Goal: Task Accomplishment & Management: Manage account settings

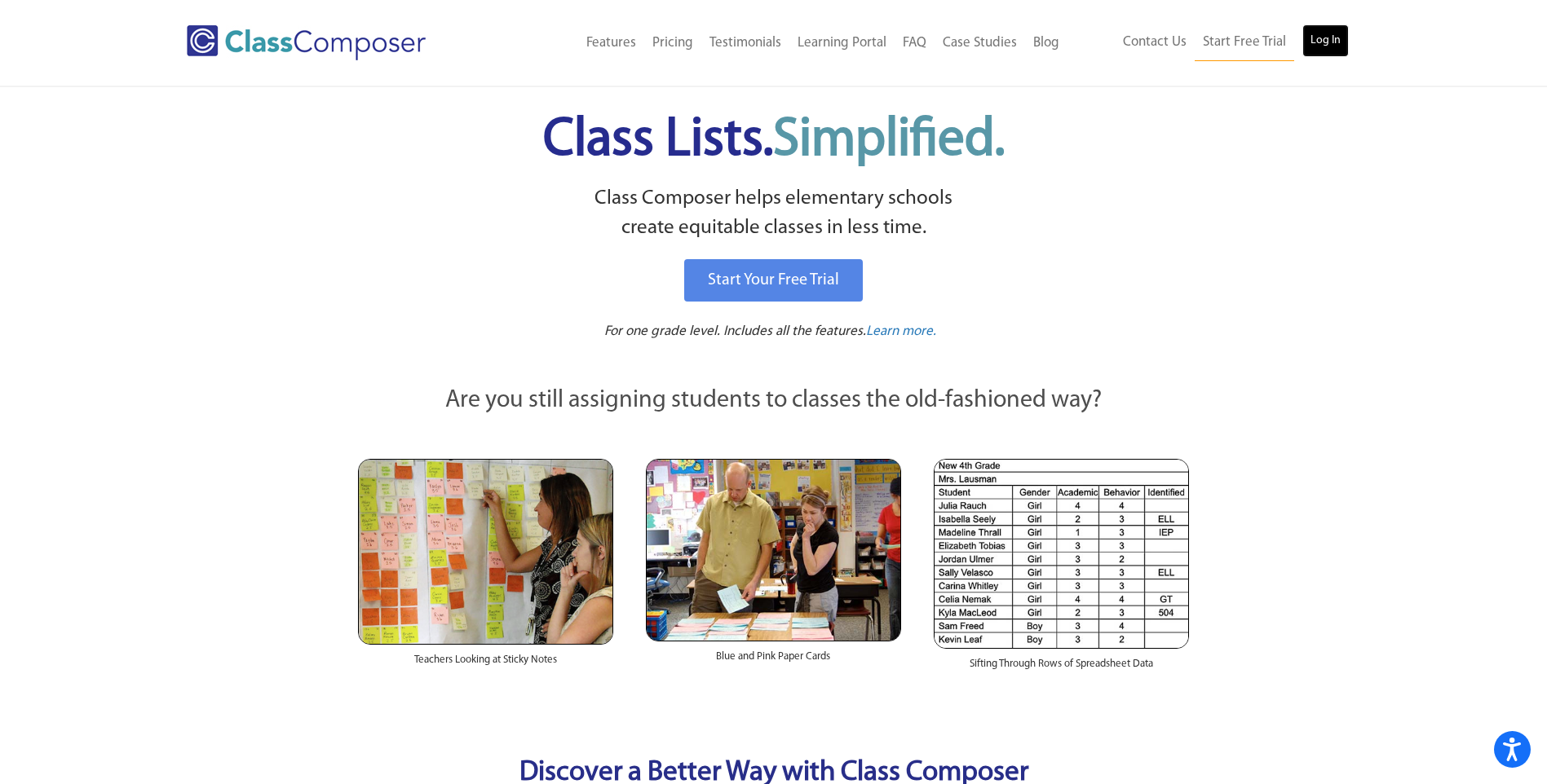
click at [1323, 40] on link "Log In" at bounding box center [1326, 41] width 46 height 32
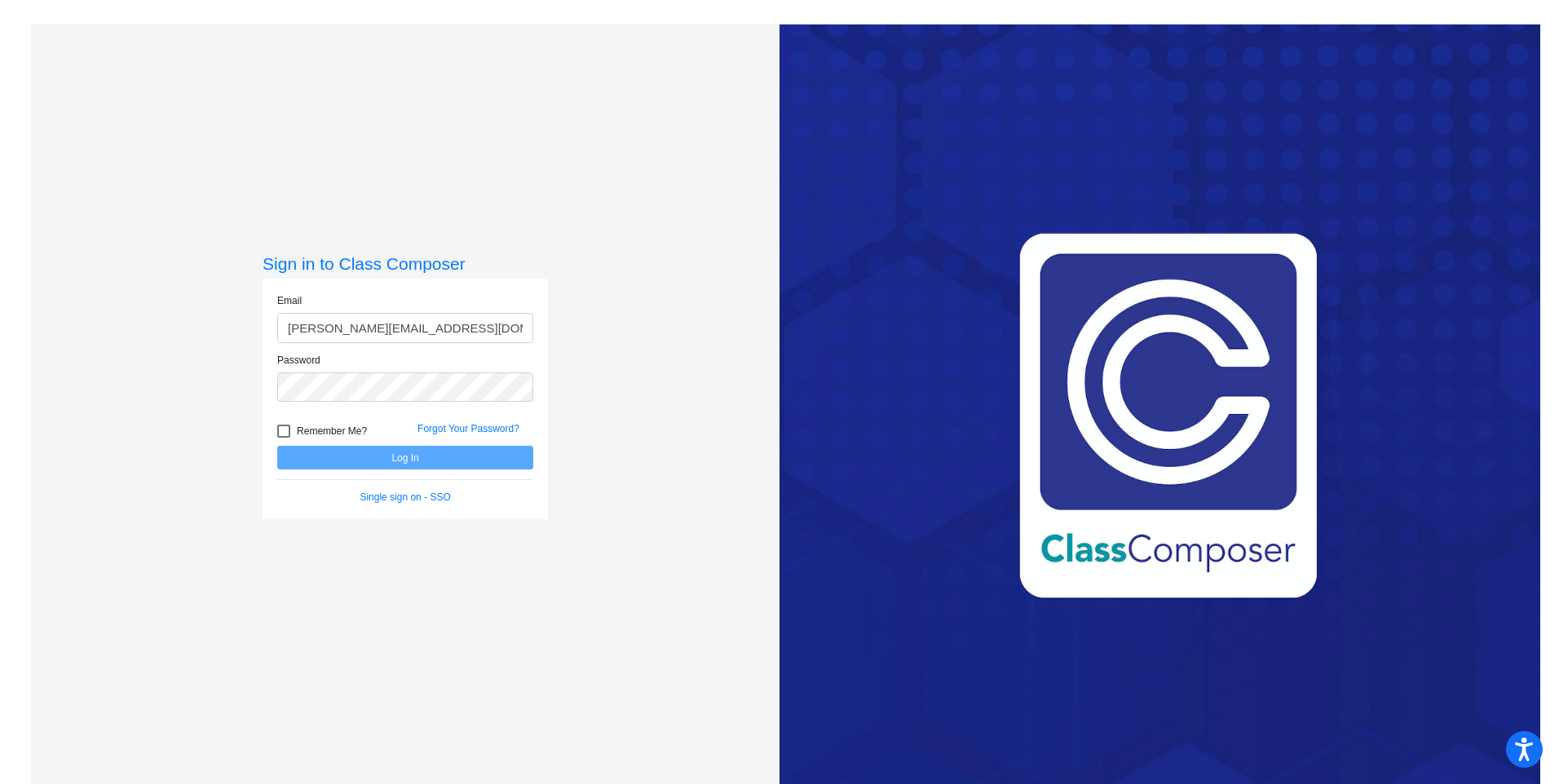
type input "[PERSON_NAME][EMAIL_ADDRESS][DOMAIN_NAME]"
click at [277, 446] on button "Log In" at bounding box center [405, 458] width 256 height 24
click at [284, 433] on div at bounding box center [284, 431] width 13 height 13
click at [284, 438] on input "Remember Me?" at bounding box center [283, 438] width 1 height 1
checkbox input "true"
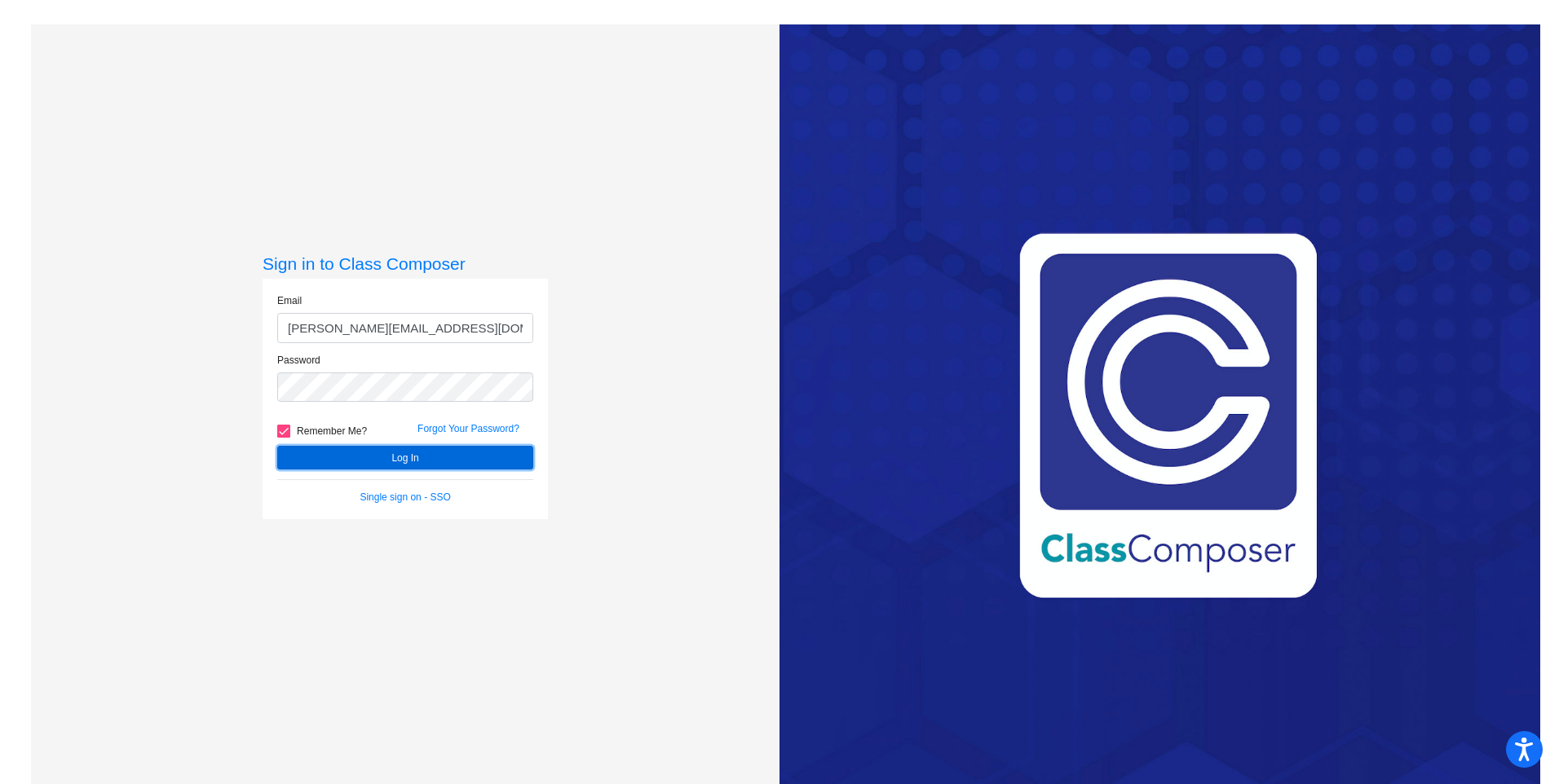
click at [373, 456] on button "Log In" at bounding box center [405, 458] width 256 height 24
drag, startPoint x: 427, startPoint y: 331, endPoint x: 431, endPoint y: 322, distance: 9.8
click at [431, 322] on input "[PERSON_NAME][EMAIL_ADDRESS][DOMAIN_NAME]" at bounding box center [405, 328] width 256 height 30
click at [130, 393] on div "Sign in to Class Composer Email dewing@cvs.k12.mi.us Password Remember Me? Forg…" at bounding box center [405, 416] width 748 height 784
click at [277, 446] on button "Log In" at bounding box center [405, 458] width 256 height 24
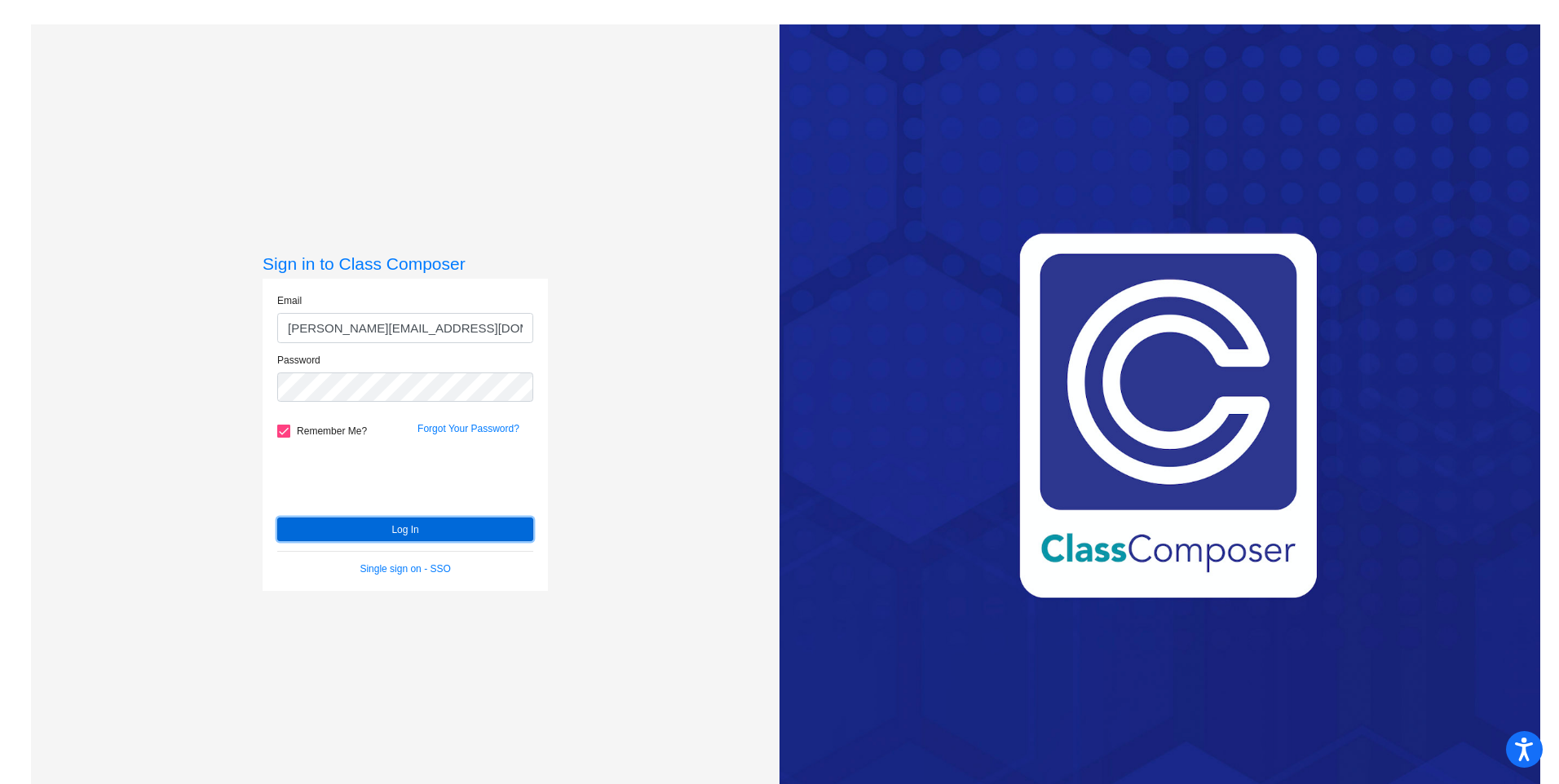
click at [417, 534] on button "Log In" at bounding box center [405, 529] width 256 height 24
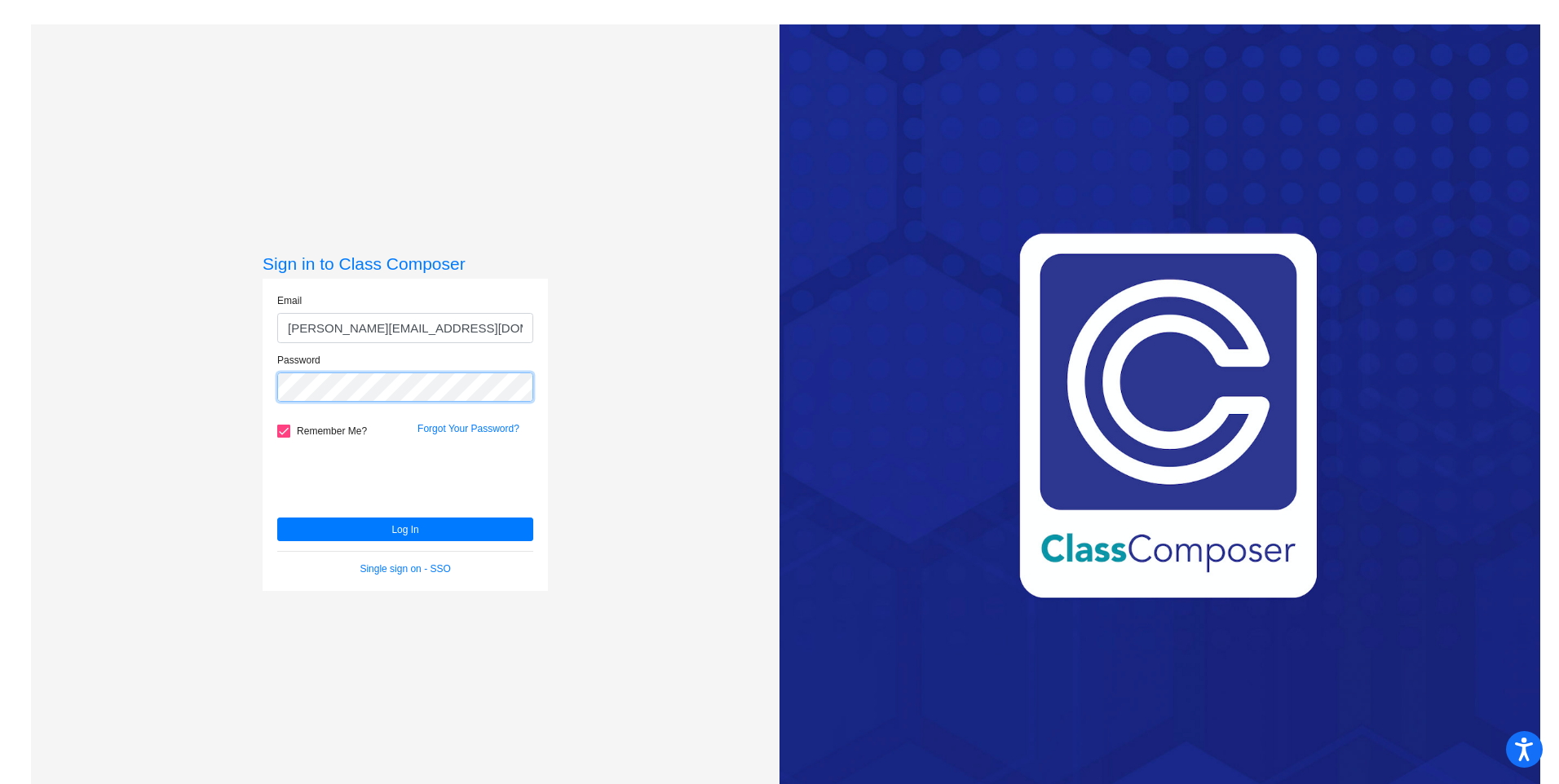
click at [277, 517] on button "Log In" at bounding box center [405, 529] width 256 height 24
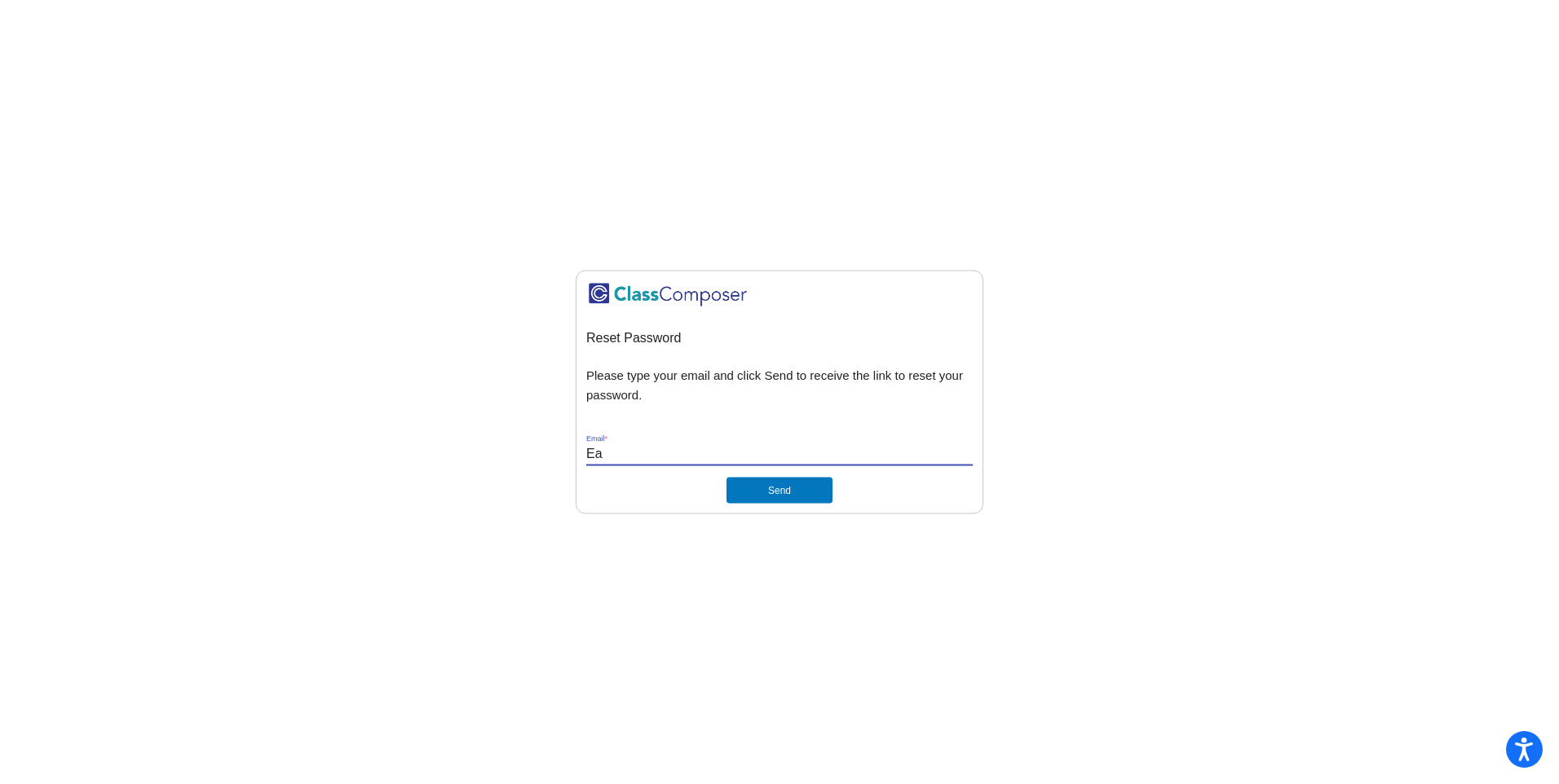
type input "E"
type input "[PERSON_NAME][EMAIL_ADDRESS][DOMAIN_NAME]"
click at [726, 477] on button "Send" at bounding box center [779, 490] width 106 height 26
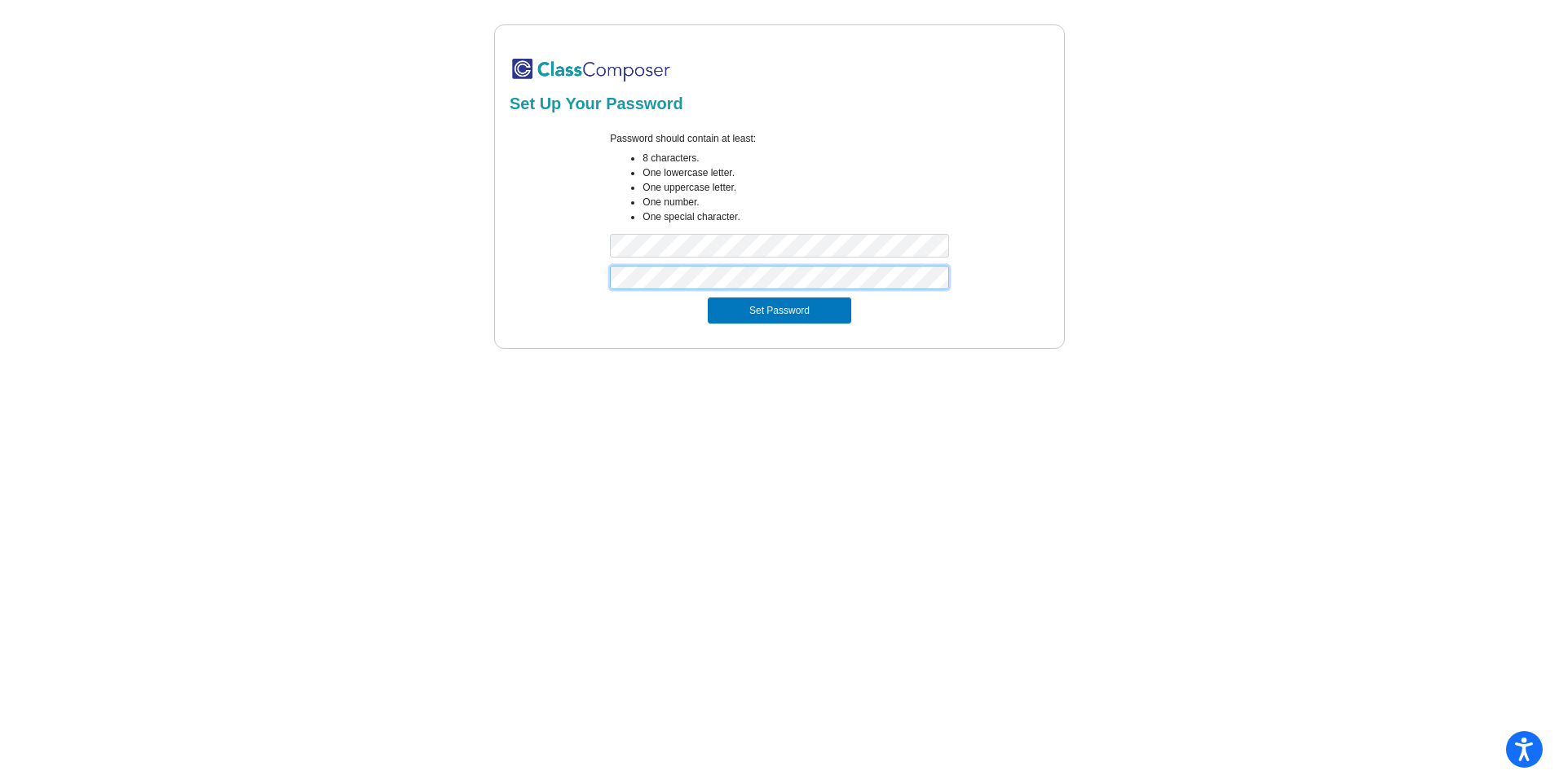
click at [708, 297] on button "Set Password" at bounding box center [779, 310] width 143 height 26
click at [814, 313] on button "Set Password" at bounding box center [779, 310] width 143 height 26
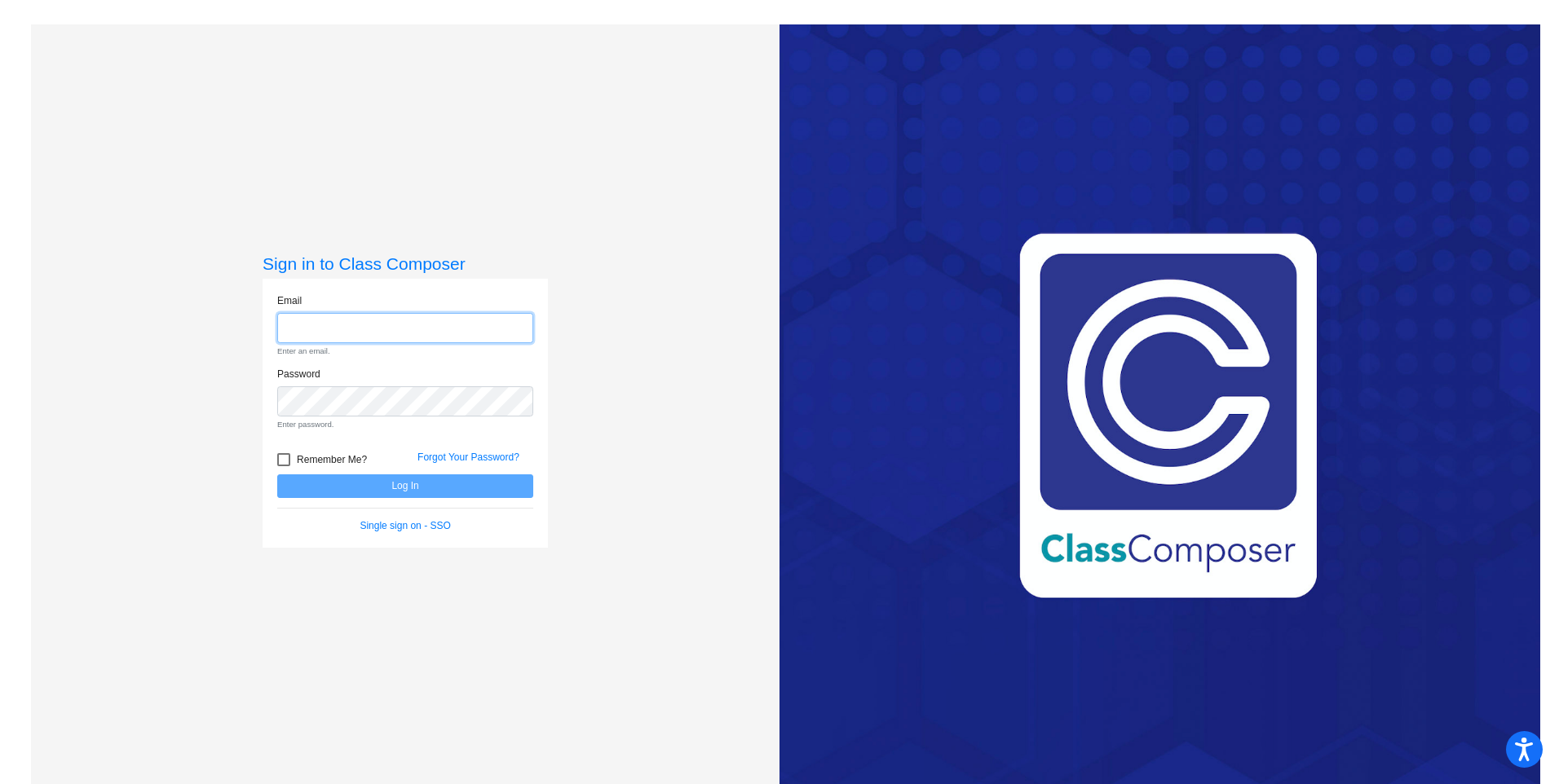
type input "[PERSON_NAME][EMAIL_ADDRESS][DOMAIN_NAME]"
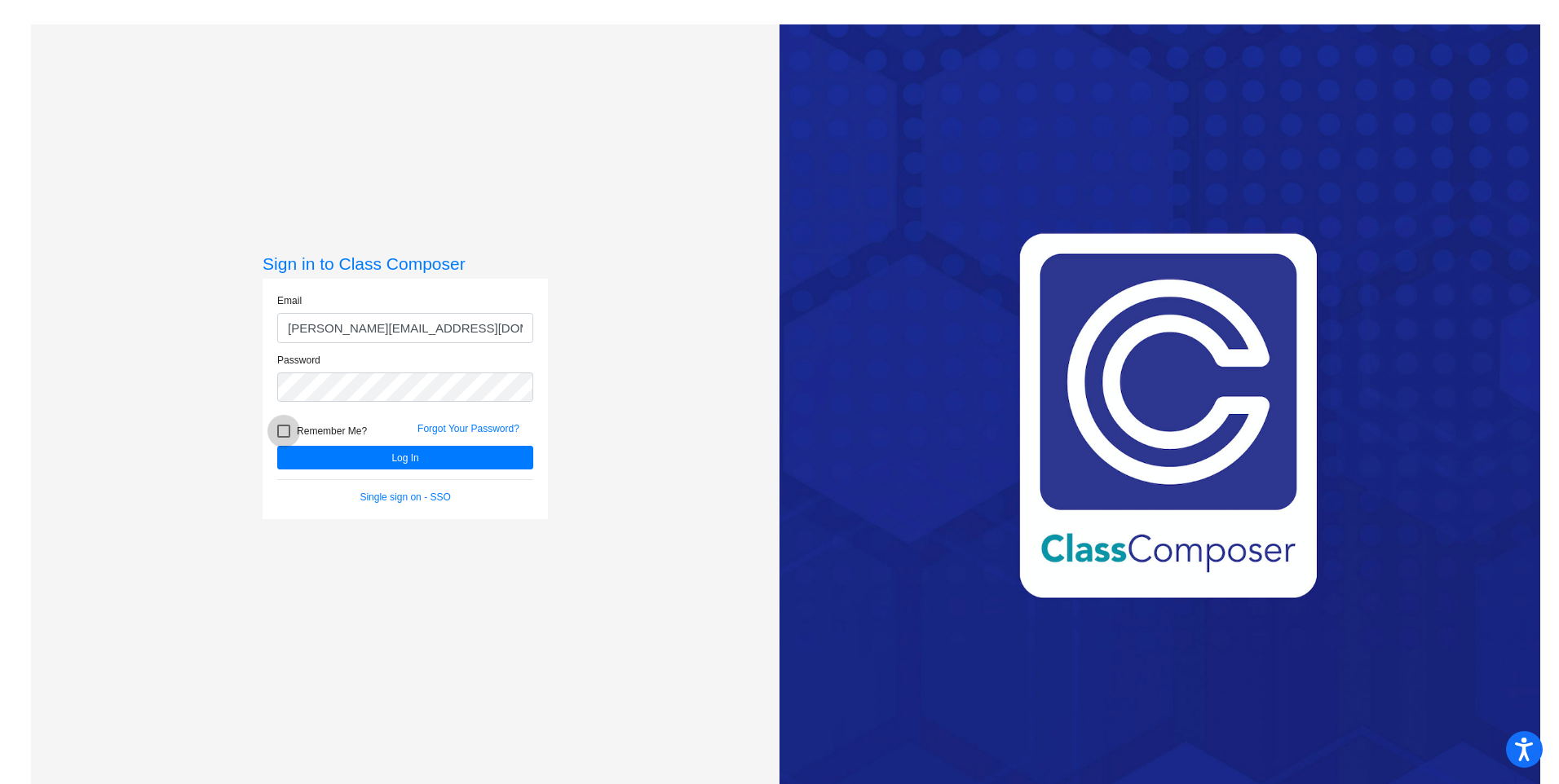
click at [339, 433] on span "Remember Me?" at bounding box center [331, 431] width 70 height 20
click at [284, 438] on input "Remember Me?" at bounding box center [283, 438] width 1 height 1
checkbox input "true"
click at [414, 458] on button "Log In" at bounding box center [405, 458] width 256 height 24
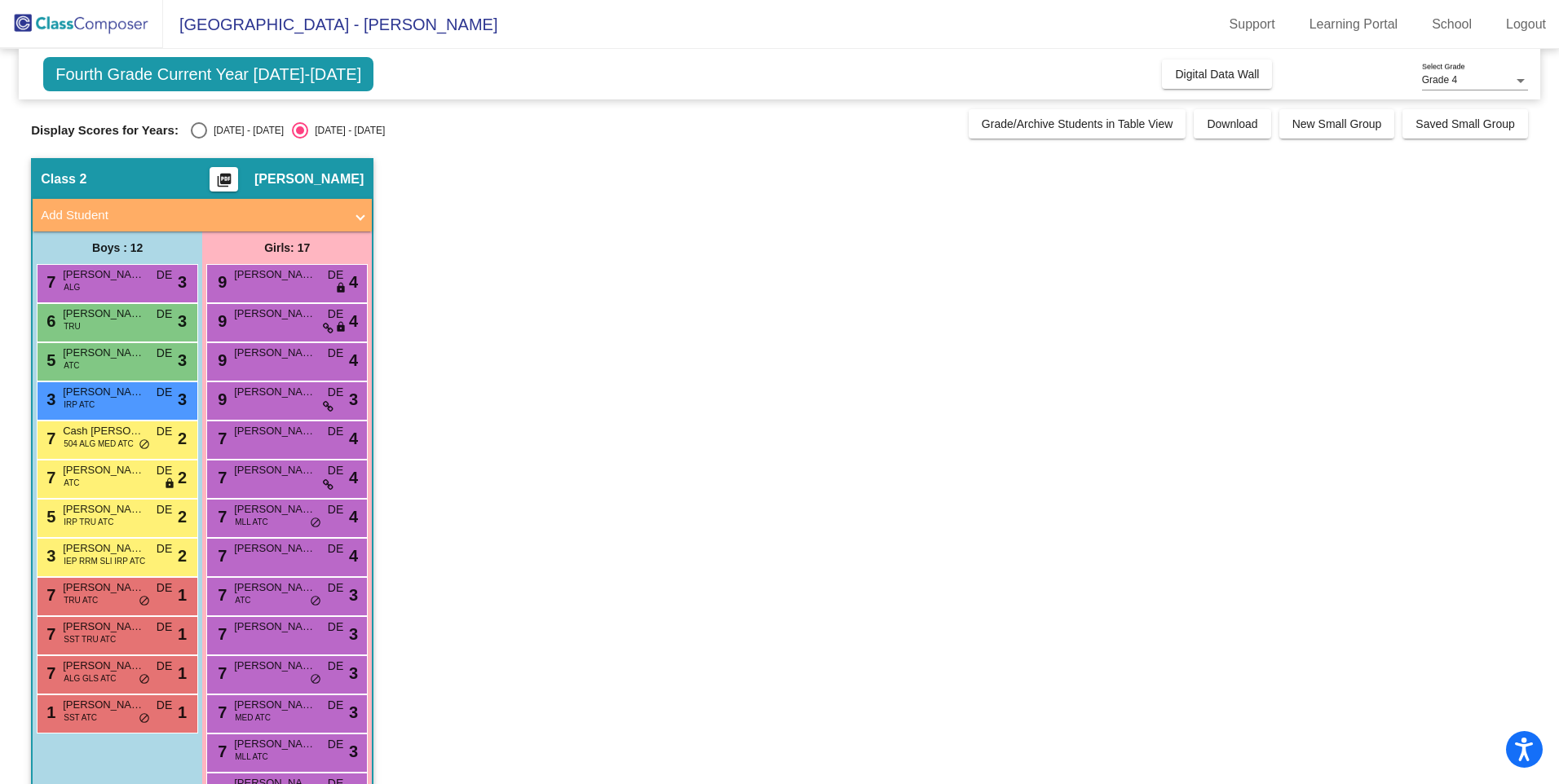
click at [436, 168] on app-classroom "Class 2 picture_as_pdf Daniel Ewing Add Student First Name Last Name Student Id…" at bounding box center [779, 556] width 1497 height 797
click at [1458, 33] on link "School" at bounding box center [1452, 25] width 66 height 26
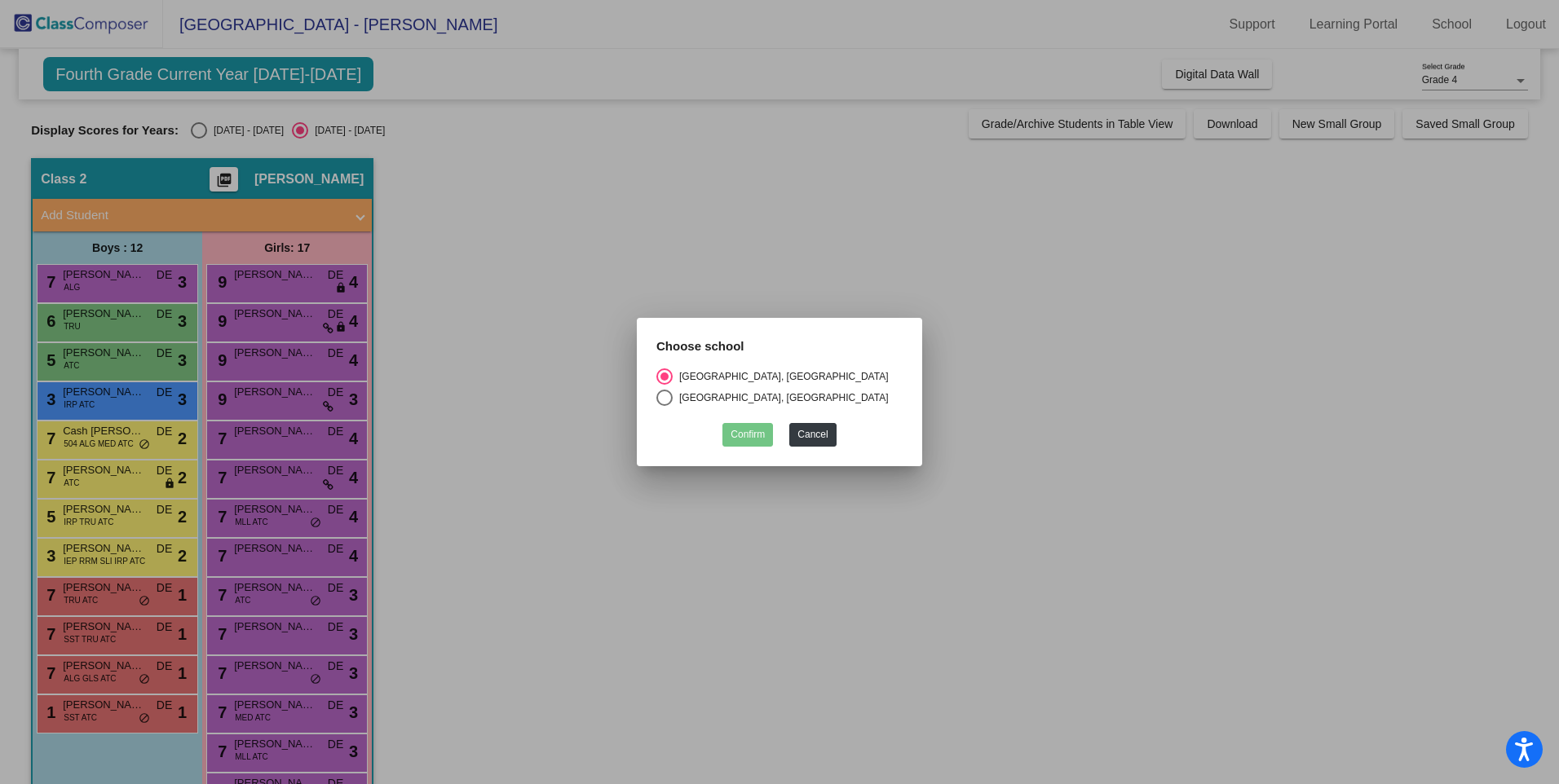
click at [670, 390] on div "Select an option" at bounding box center [665, 398] width 17 height 17
click at [665, 406] on input "Cheyenne Elementary School, Chippewa Valley Schools" at bounding box center [664, 406] width 1 height 1
radio input "true"
click at [756, 435] on button "Confirm" at bounding box center [748, 435] width 51 height 24
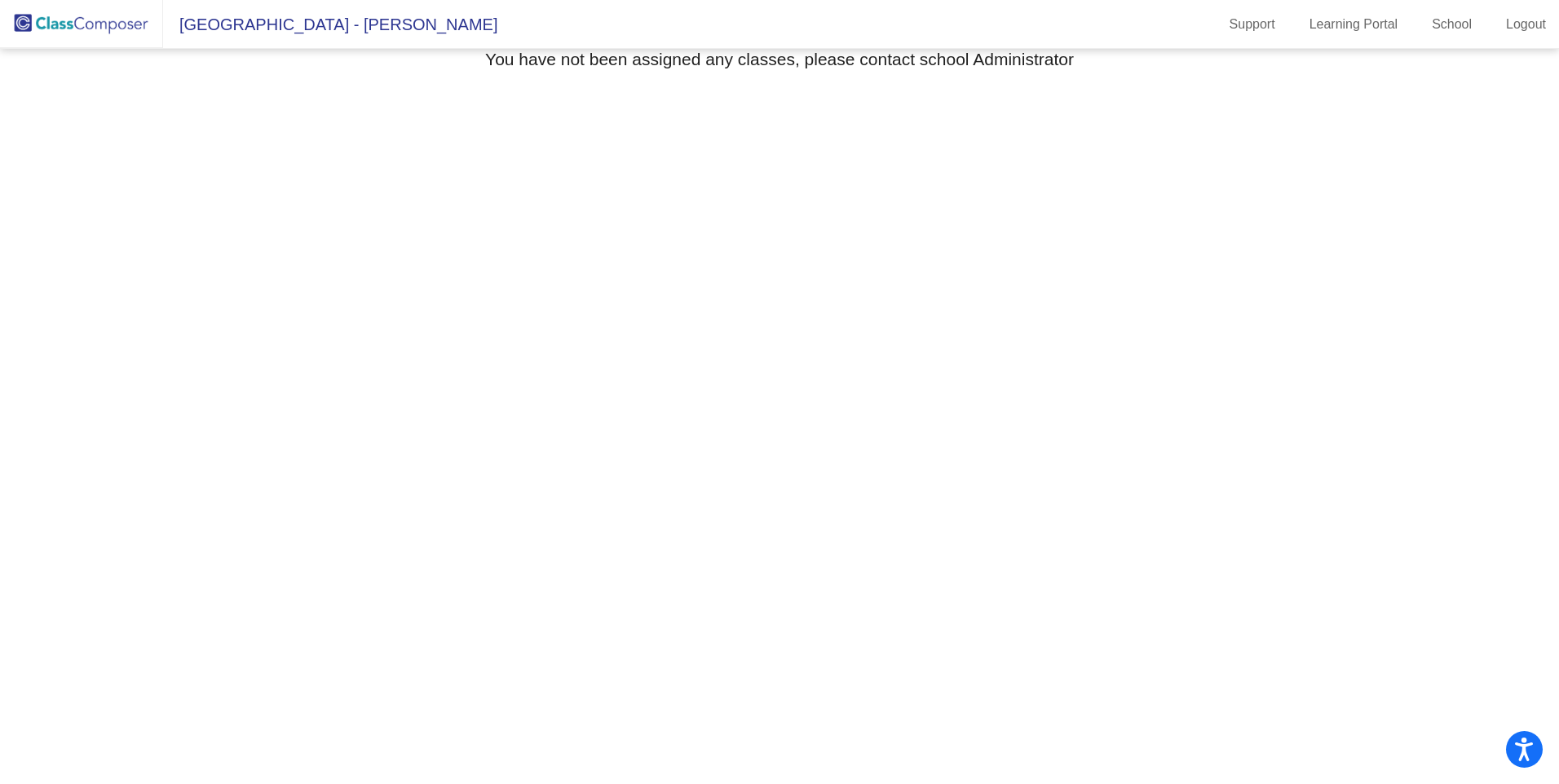
click at [503, 219] on mat-sidenav-content "Select Grade You have not been assigned any classes, please contact school Admi…" at bounding box center [779, 416] width 1559 height 735
click at [329, 23] on span "Cheyenne Elementary School - Daniel" at bounding box center [330, 25] width 334 height 26
click at [95, 28] on img at bounding box center [81, 24] width 163 height 48
